Goal: Check status: Check status

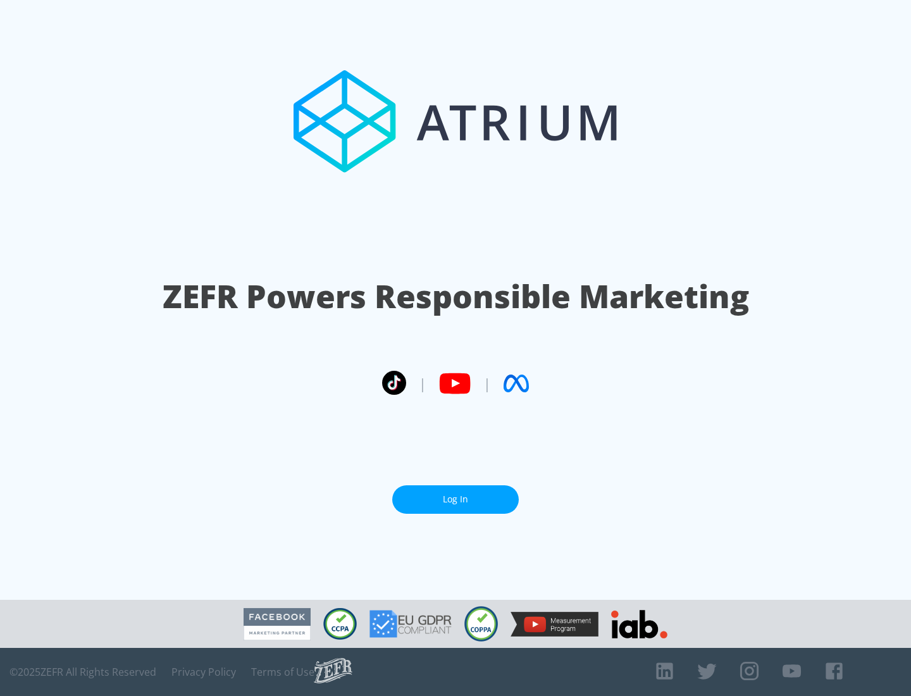
click at [456, 499] on link "Log In" at bounding box center [455, 499] width 127 height 28
